Goal: Find specific page/section: Find specific page/section

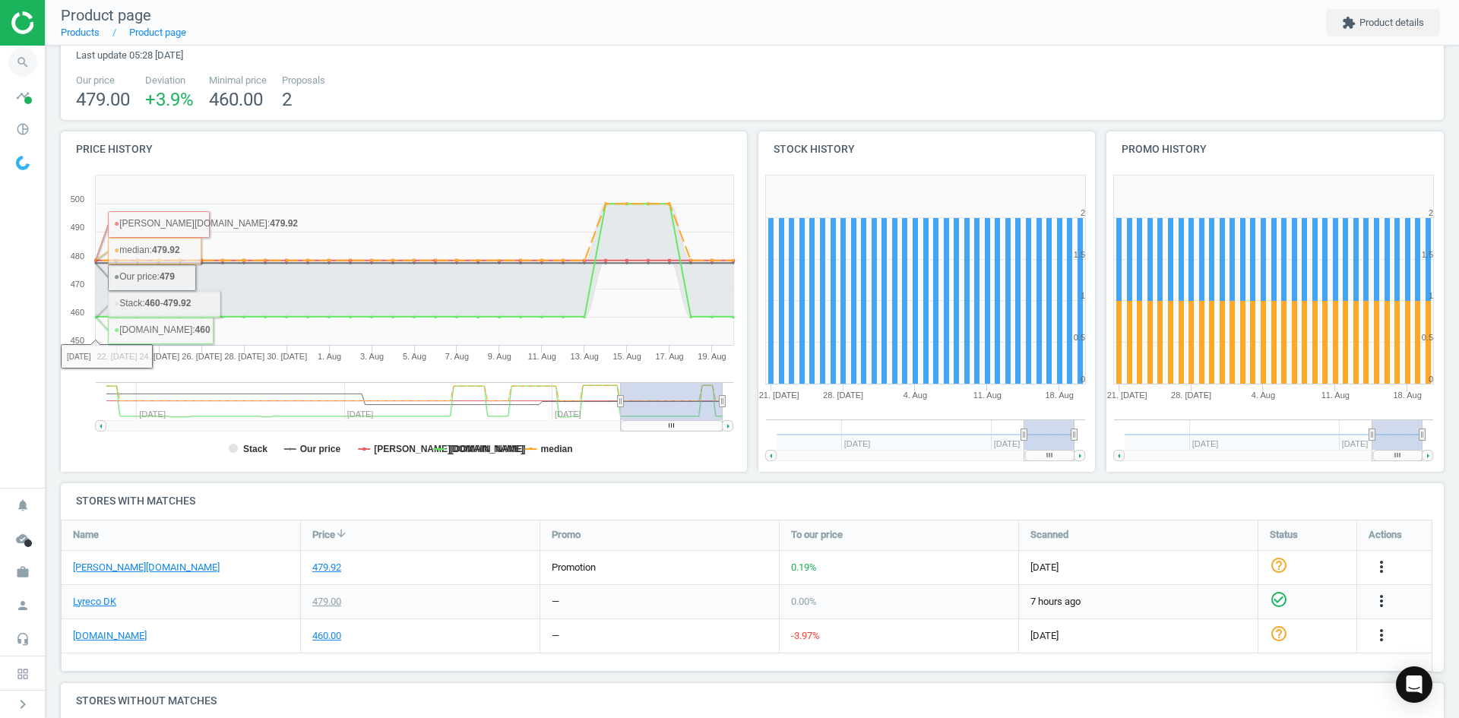
click at [26, 63] on icon "search" at bounding box center [22, 62] width 29 height 29
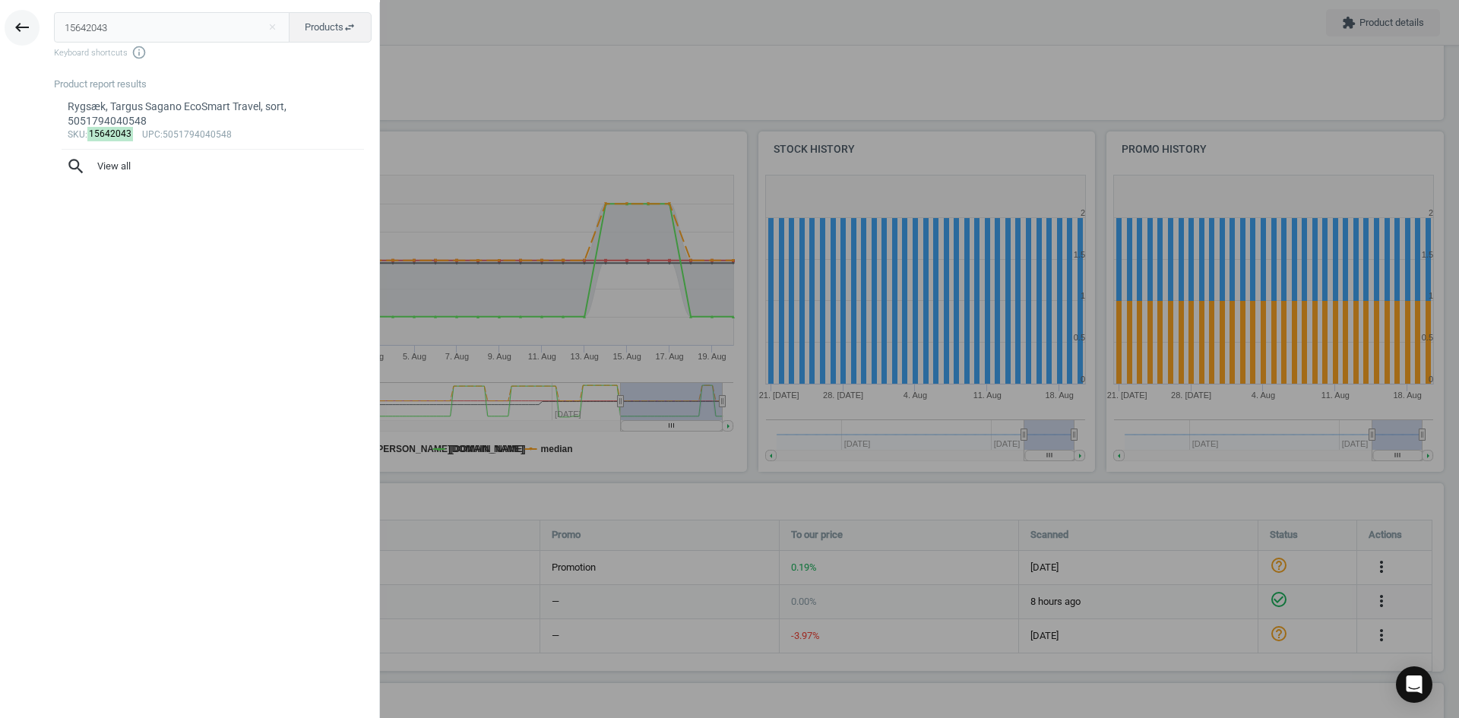
drag, startPoint x: 115, startPoint y: 31, endPoint x: 20, endPoint y: 30, distance: 95.7
click at [24, 34] on div "keyboard_backspace 15642043 close Products swap_horiz Keyboard shortcuts info_o…" at bounding box center [190, 361] width 380 height 718
type input "19204252"
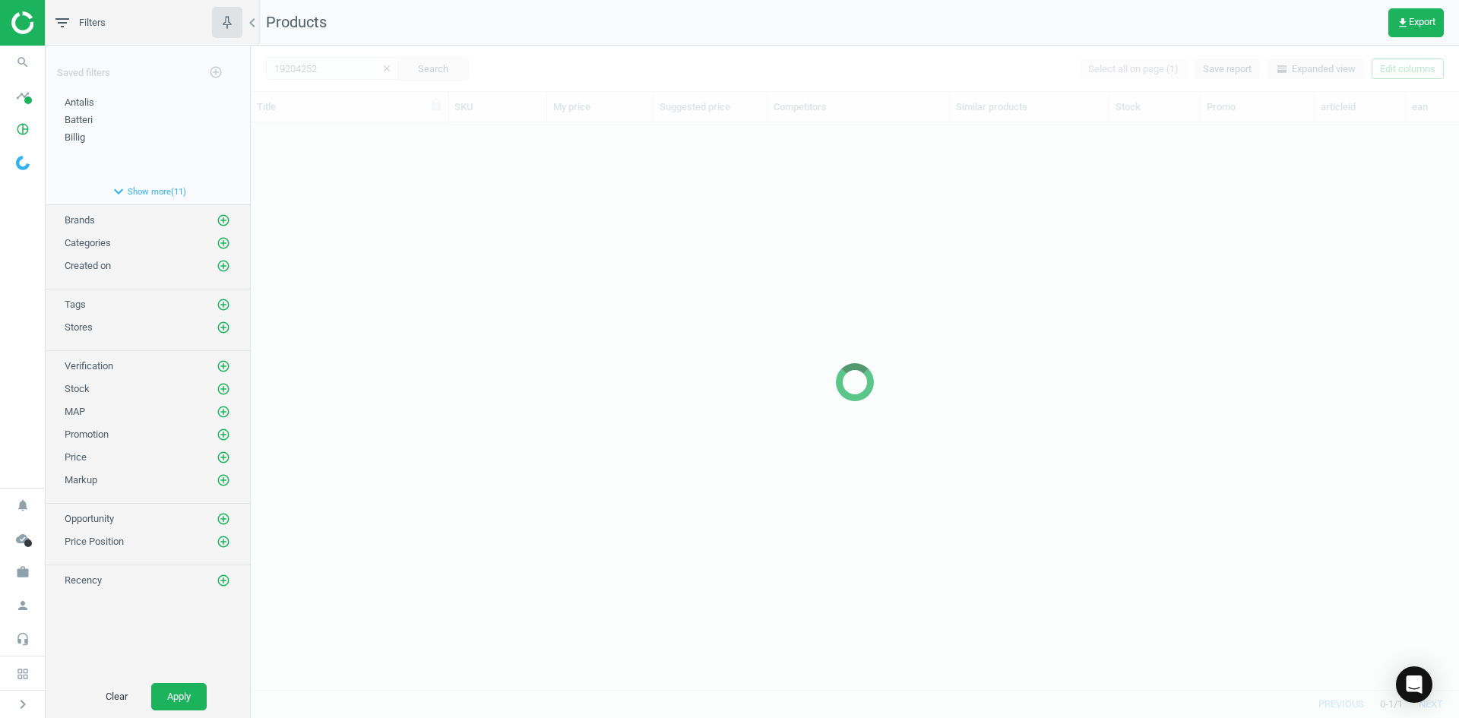
scroll to position [544, 1197]
drag, startPoint x: 522, startPoint y: 303, endPoint x: 497, endPoint y: 312, distance: 26.7
click at [522, 303] on div at bounding box center [855, 382] width 1208 height 672
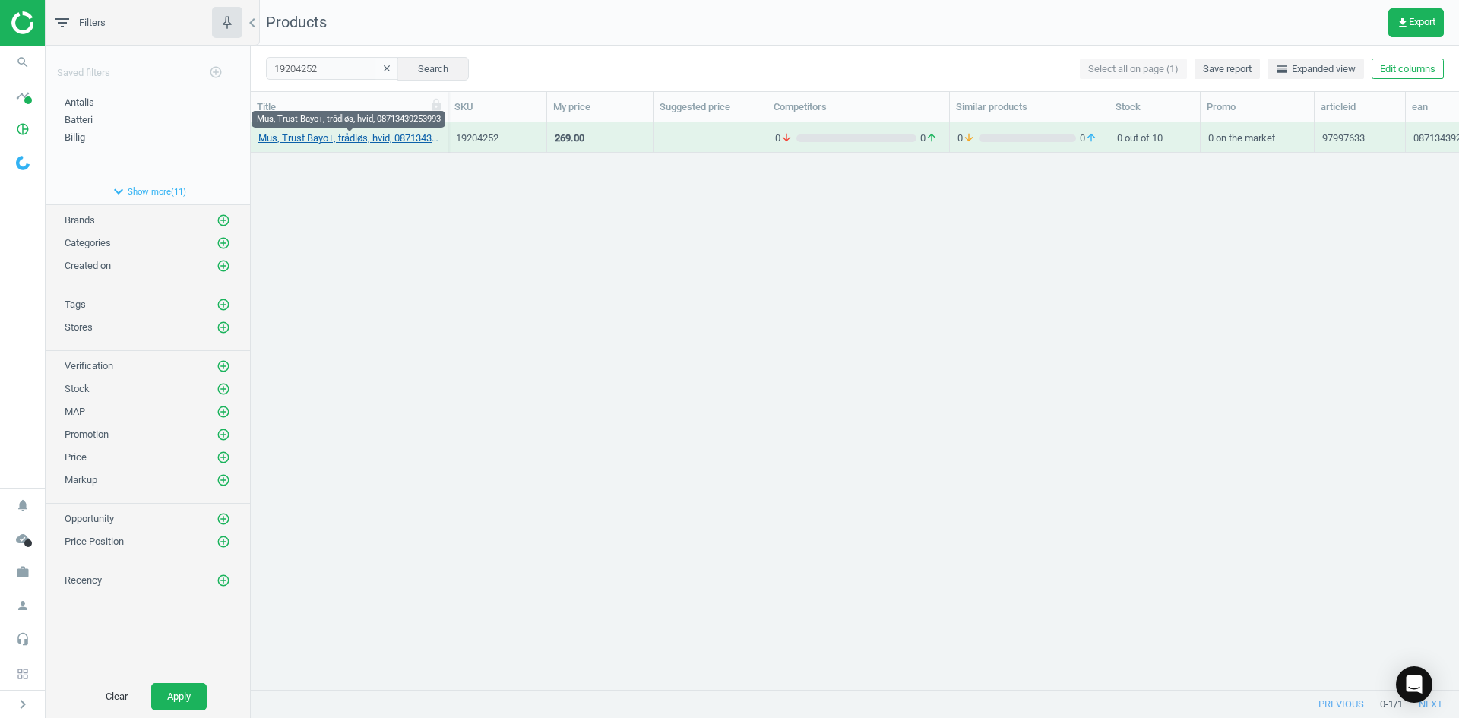
click at [343, 138] on link "Mus, Trust Bayo+, trådløs, hvid, 08713439253993" at bounding box center [349, 138] width 182 height 14
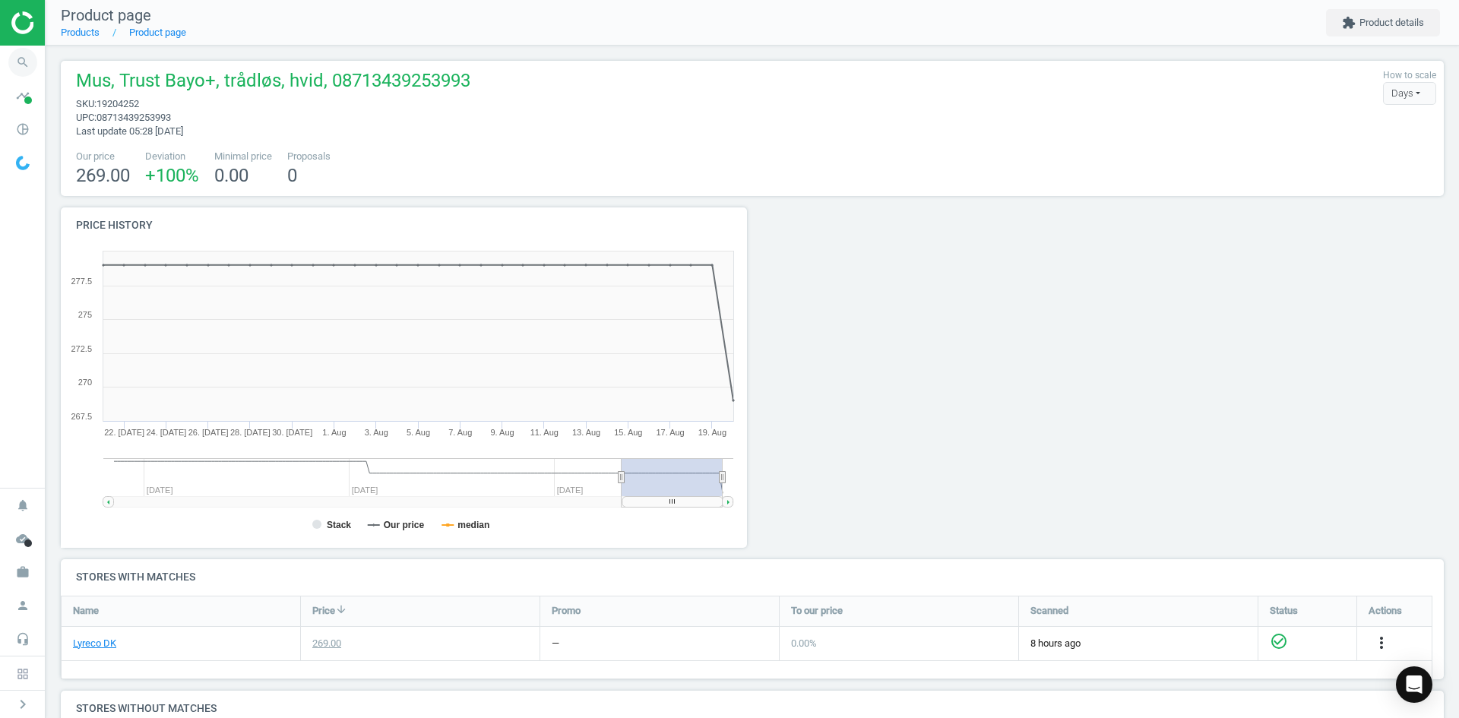
click at [30, 65] on icon "search" at bounding box center [22, 62] width 29 height 29
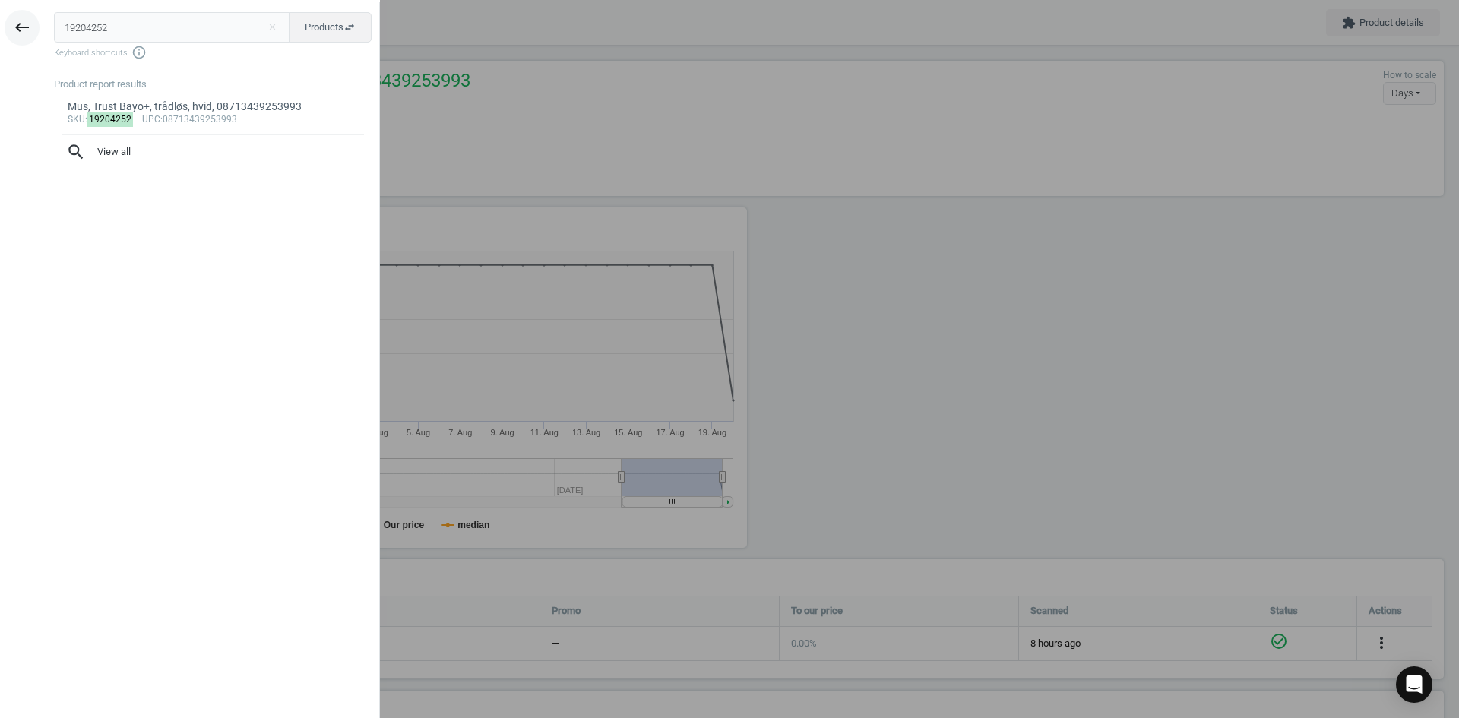
drag, startPoint x: 128, startPoint y: 40, endPoint x: 37, endPoint y: 27, distance: 91.3
click at [37, 27] on div "keyboard_backspace 19204252 close Products swap_horiz Keyboard shortcuts info_o…" at bounding box center [190, 361] width 380 height 718
click at [1067, 388] on div at bounding box center [729, 359] width 1459 height 718
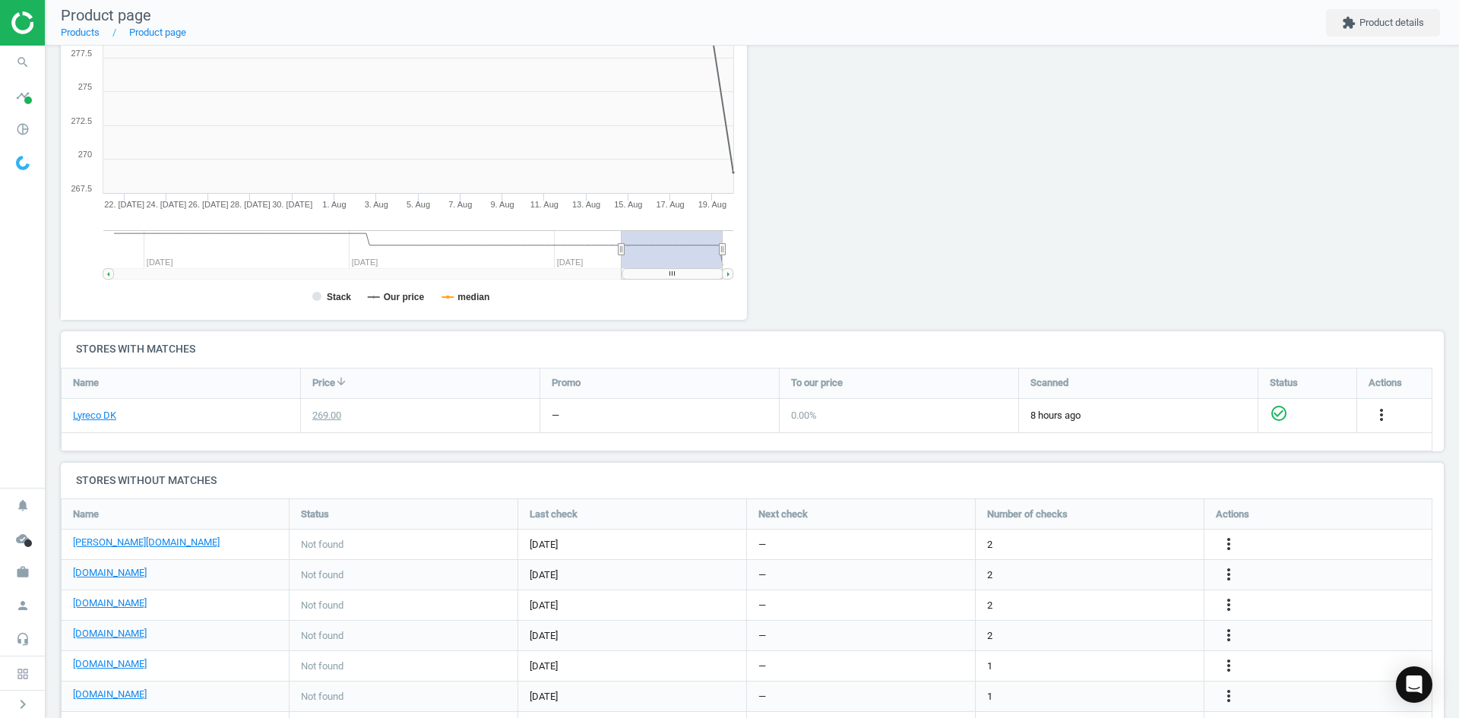
scroll to position [380, 0]
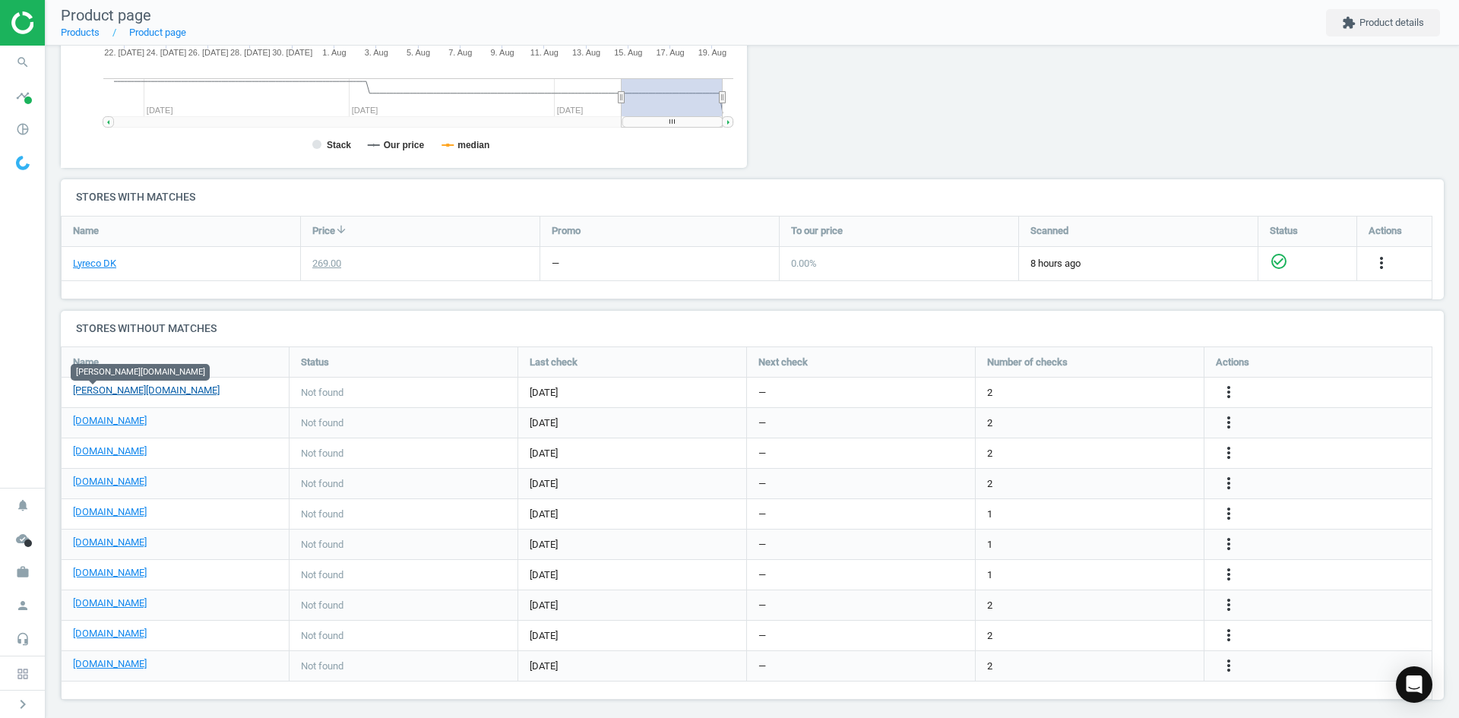
click at [100, 386] on link "[PERSON_NAME][DOMAIN_NAME]" at bounding box center [146, 391] width 147 height 14
click at [24, 68] on icon "search" at bounding box center [22, 62] width 29 height 29
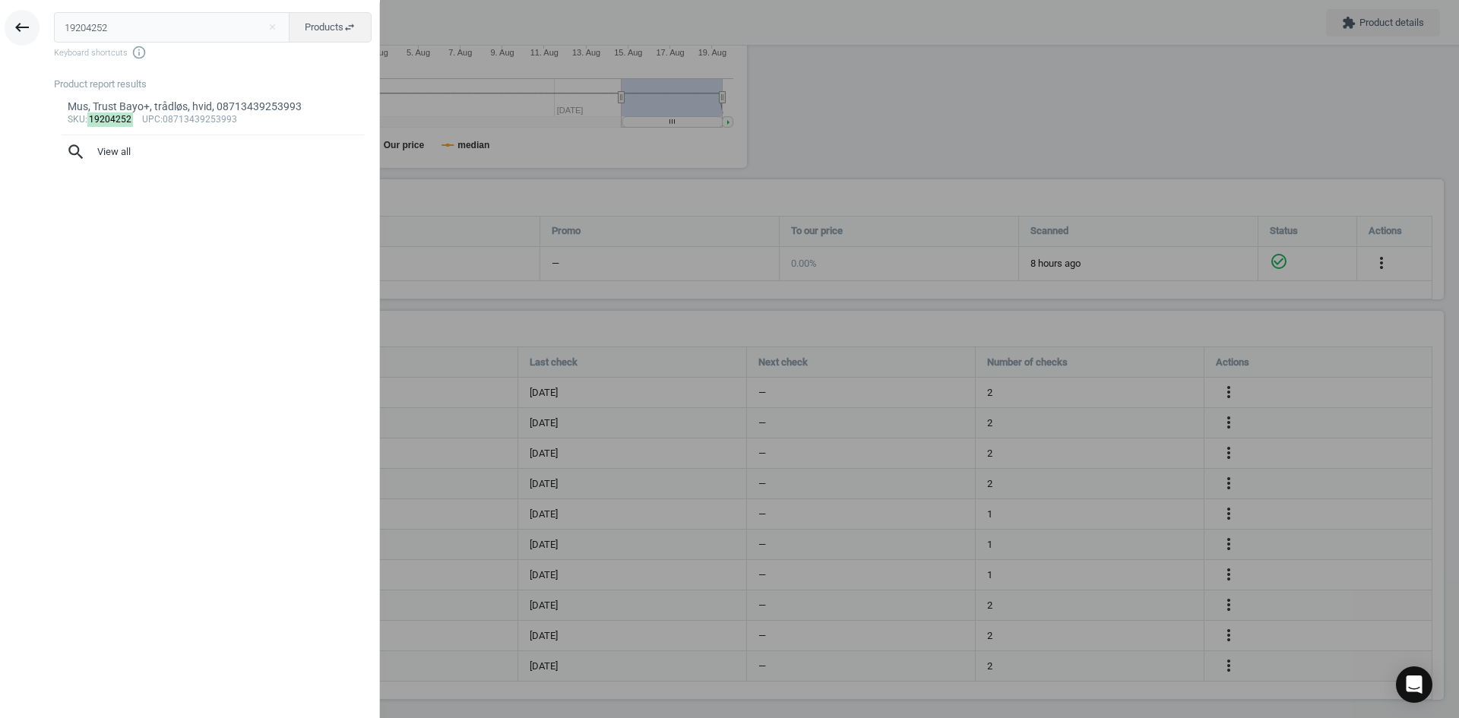
drag, startPoint x: 142, startPoint y: 37, endPoint x: 29, endPoint y: 28, distance: 113.6
click at [32, 35] on div "keyboard_backspace 19204252 close Products swap_horiz Keyboard shortcuts info_o…" at bounding box center [190, 361] width 380 height 718
type input "18640957"
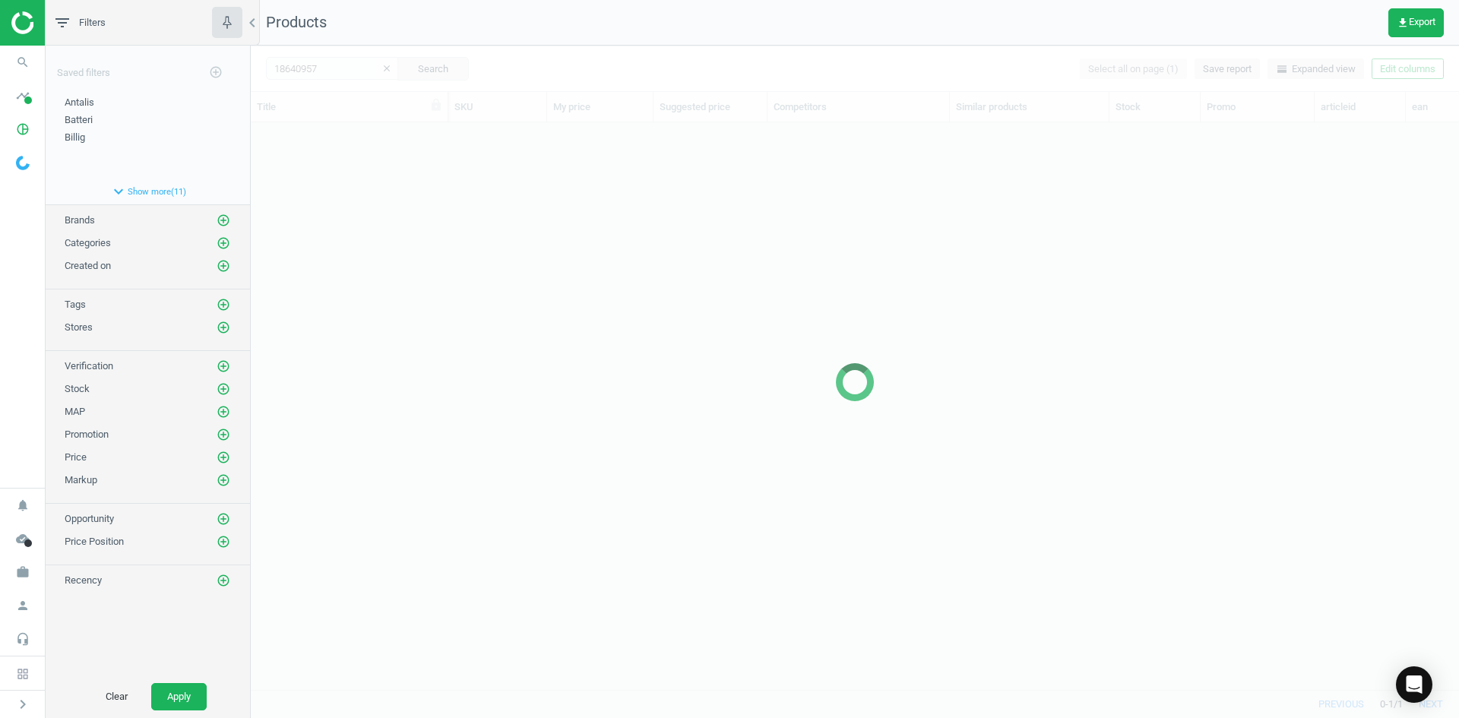
scroll to position [544, 1197]
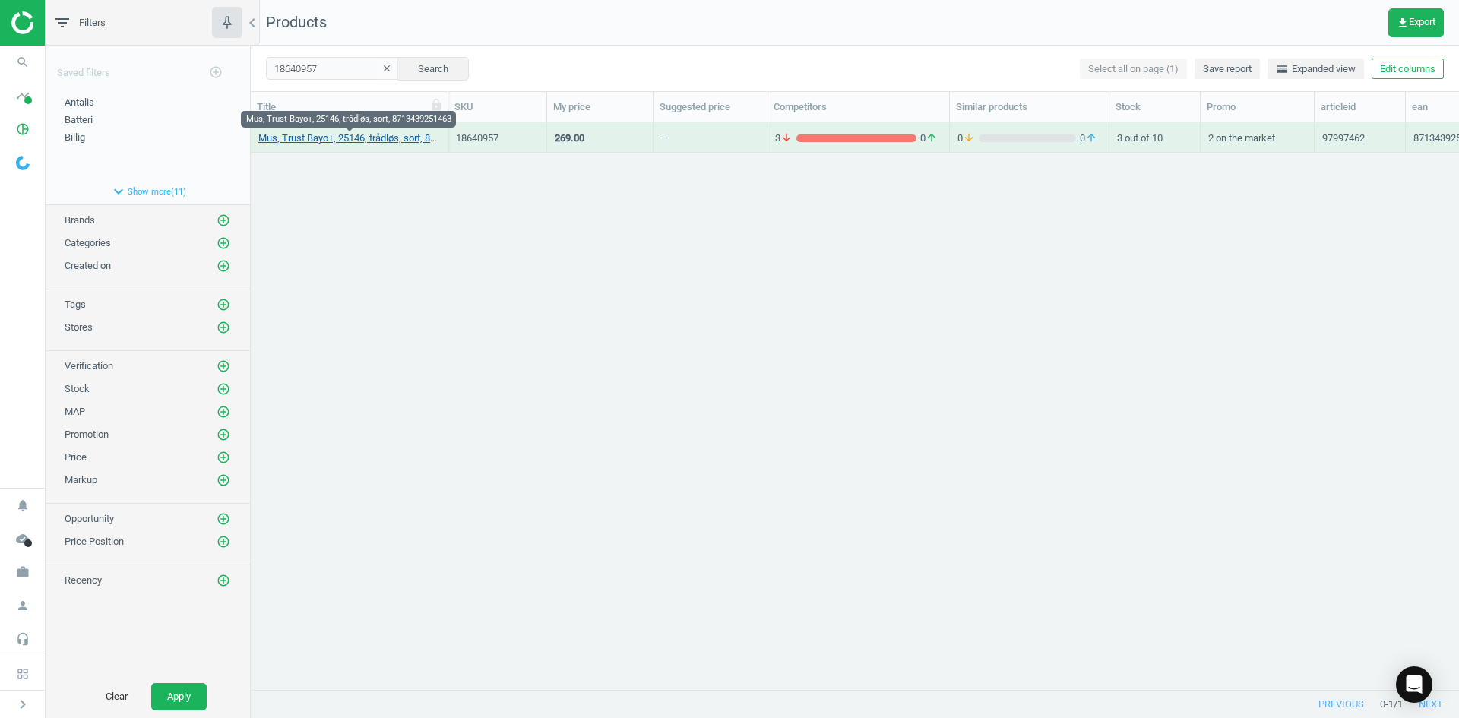
click at [383, 134] on link "Mus, Trust Bayo+, 25146, trådløs, sort, 8713439251463" at bounding box center [349, 138] width 182 height 14
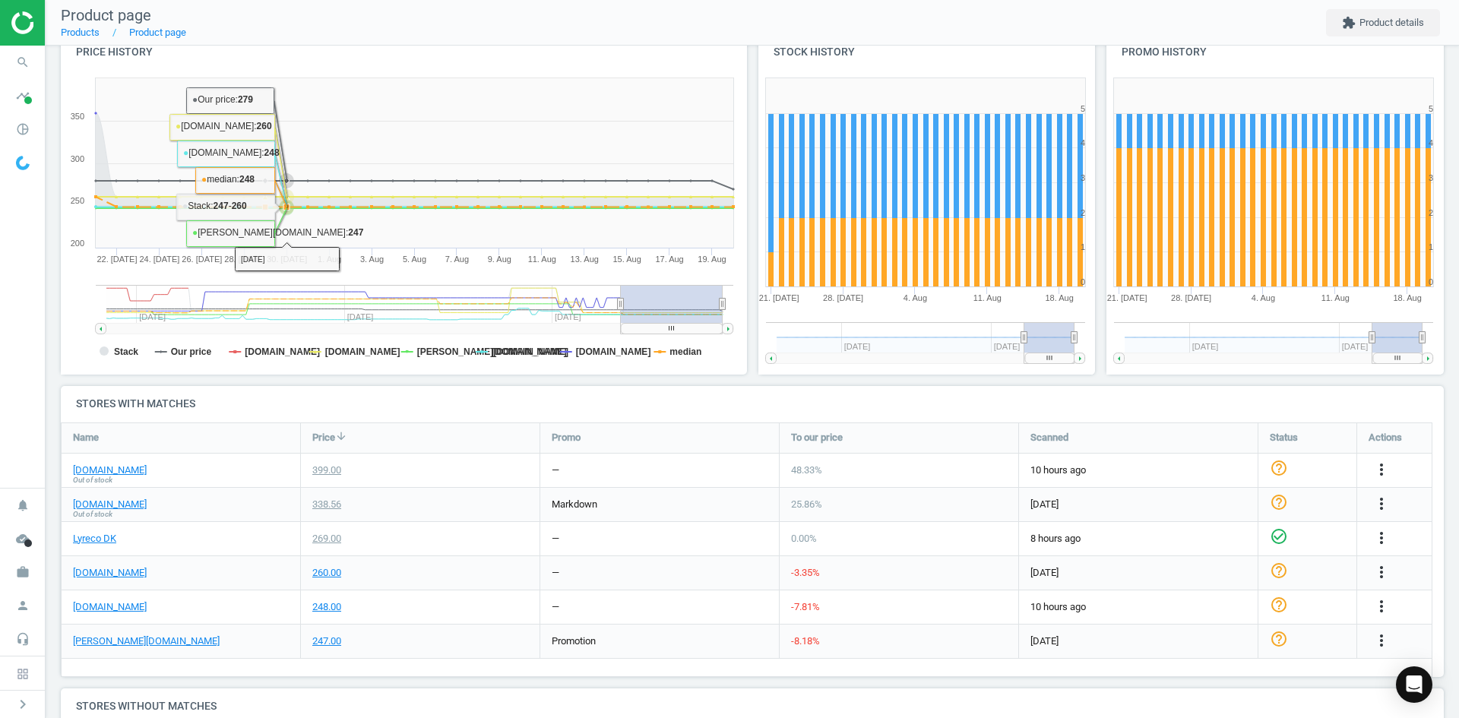
scroll to position [304, 0]
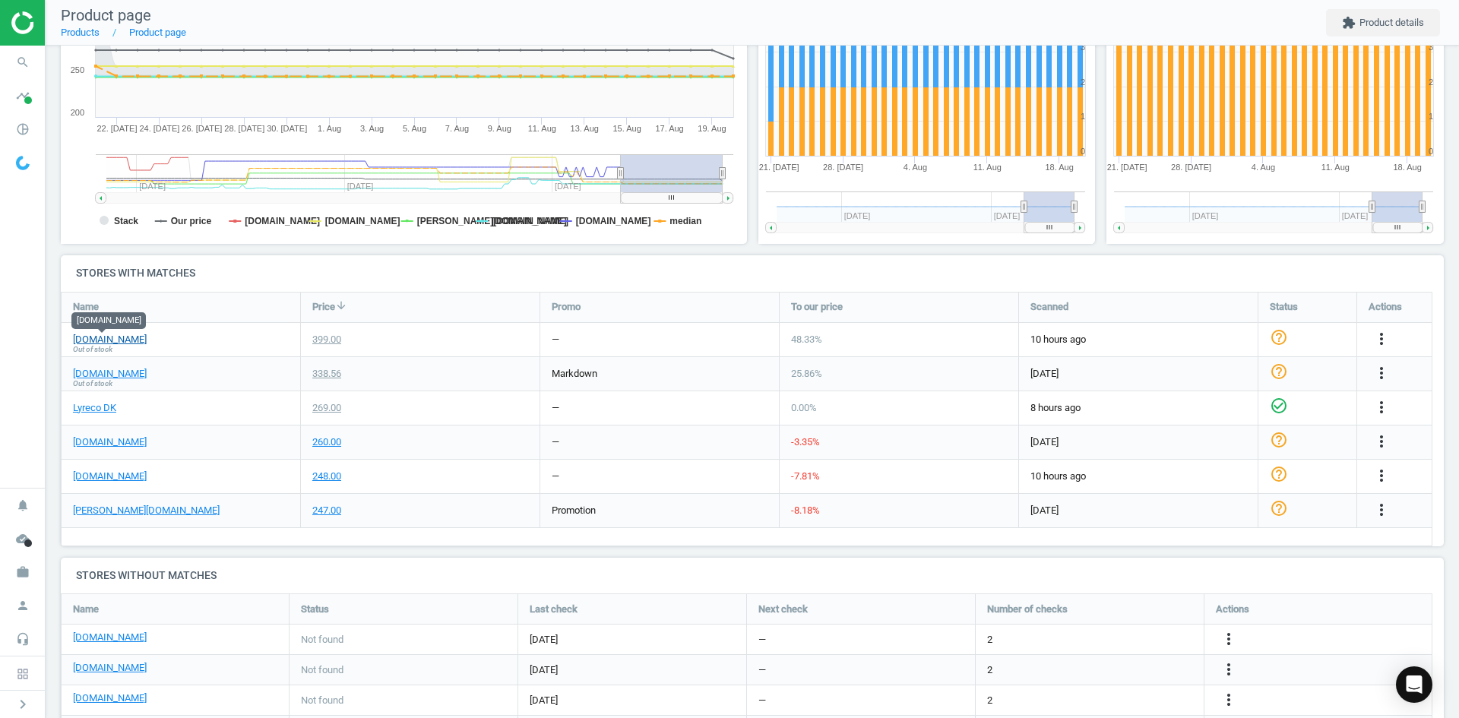
click at [118, 340] on link "[DOMAIN_NAME]" at bounding box center [110, 340] width 74 height 14
